Goal: Entertainment & Leisure: Consume media (video, audio)

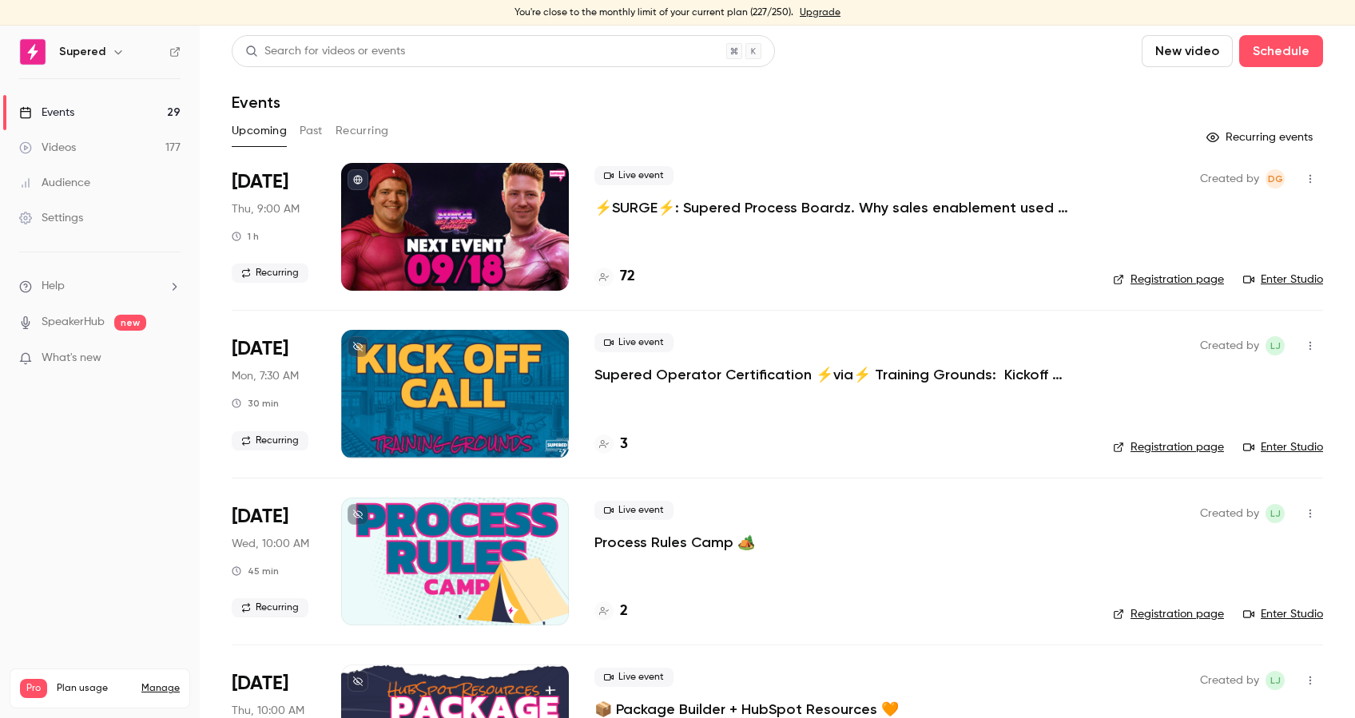
click at [63, 138] on link "Videos 177" at bounding box center [100, 147] width 200 height 35
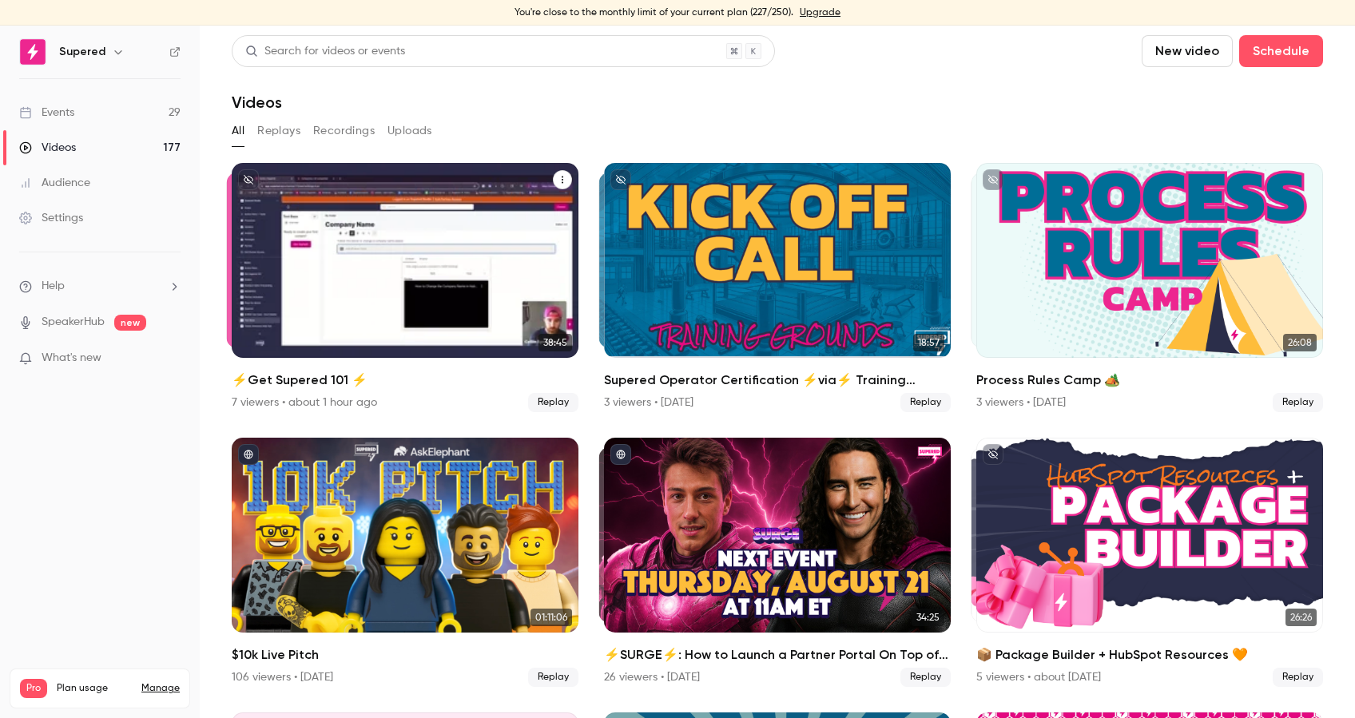
click at [349, 389] on h2 "⚡️Get Supered 101 ⚡️" at bounding box center [405, 380] width 347 height 19
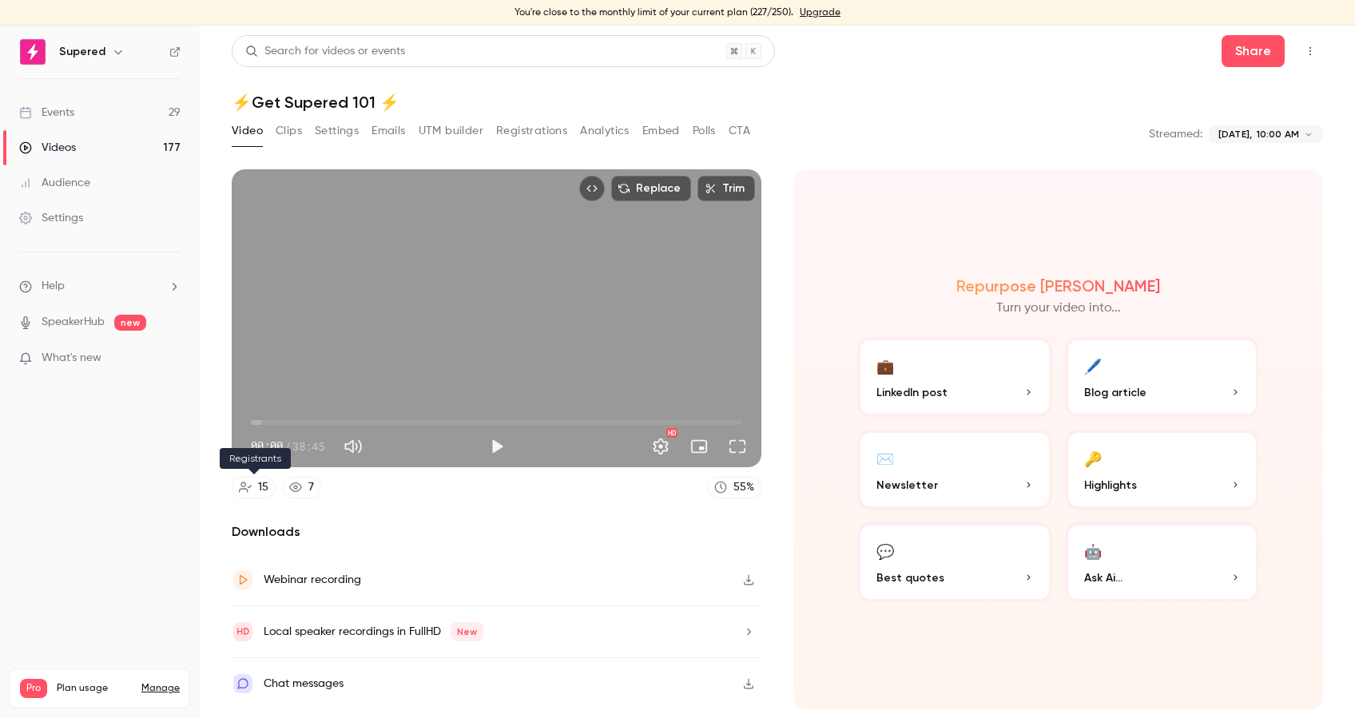
click at [259, 488] on div "15" at bounding box center [263, 487] width 10 height 17
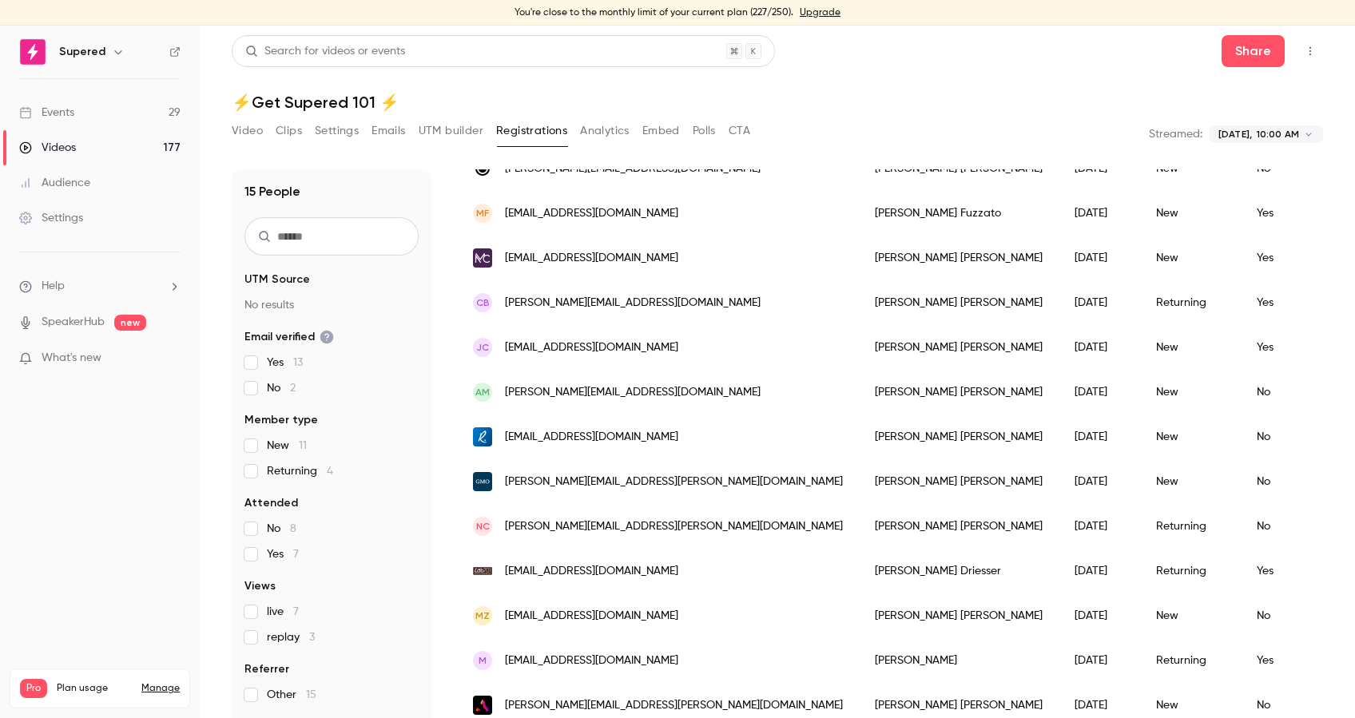
scroll to position [10, 0]
